Goal: Task Accomplishment & Management: Manage account settings

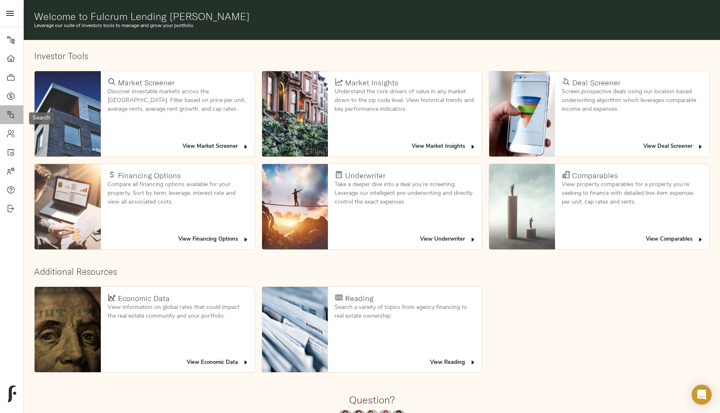
click at [15, 119] on link "Search" at bounding box center [11, 114] width 23 height 19
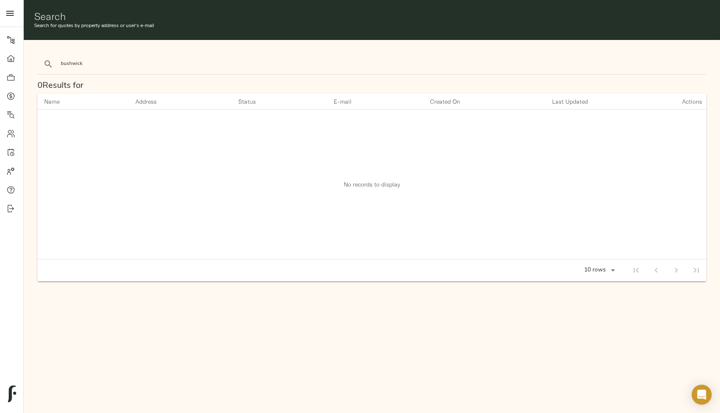
type input "bushwick"
click at [39, 55] on button "search" at bounding box center [48, 64] width 18 height 18
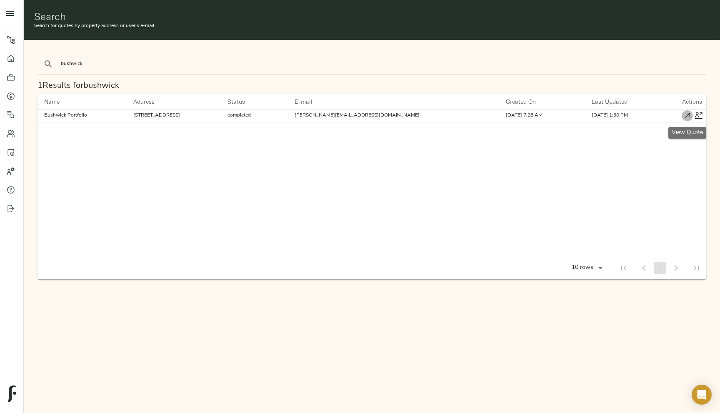
click at [687, 116] on icon "button" at bounding box center [687, 115] width 5 height 5
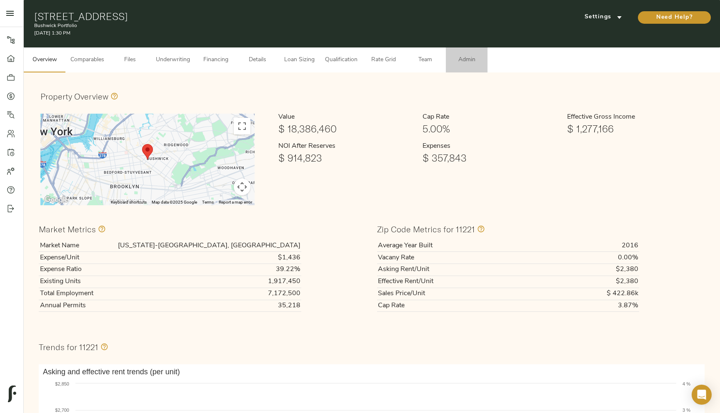
click at [466, 62] on span "Admin" at bounding box center [467, 60] width 32 height 10
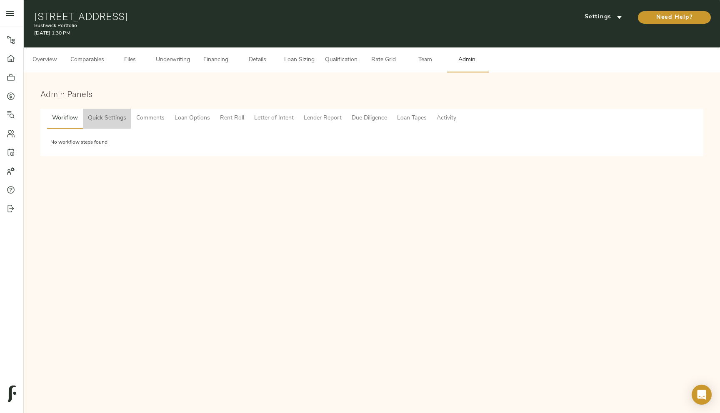
click at [102, 118] on span "Quick Settings" at bounding box center [107, 118] width 38 height 10
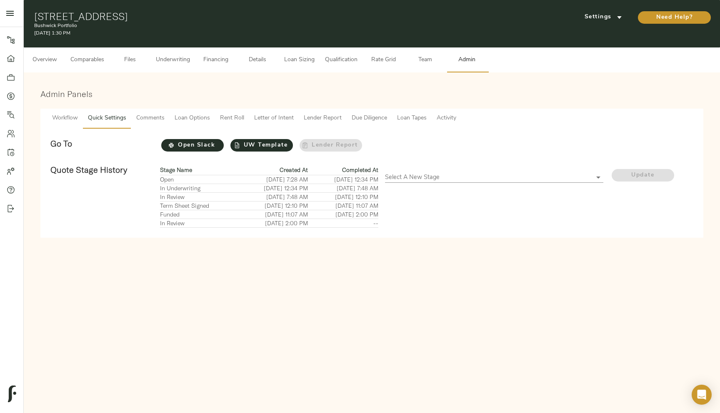
click at [445, 170] on div "Select A New Stage ​" at bounding box center [494, 174] width 218 height 18
click at [445, 176] on body "Bushwick Portfolio - [STREET_ADDRESS] Pipeline Dashboard Portfolio Quotes Searc…" at bounding box center [360, 206] width 720 height 413
click at [433, 230] on li "Funded" at bounding box center [494, 227] width 218 height 13
type input "FUNDED"
click at [632, 176] on span "Update" at bounding box center [643, 175] width 63 height 10
